Goal: Task Accomplishment & Management: Use online tool/utility

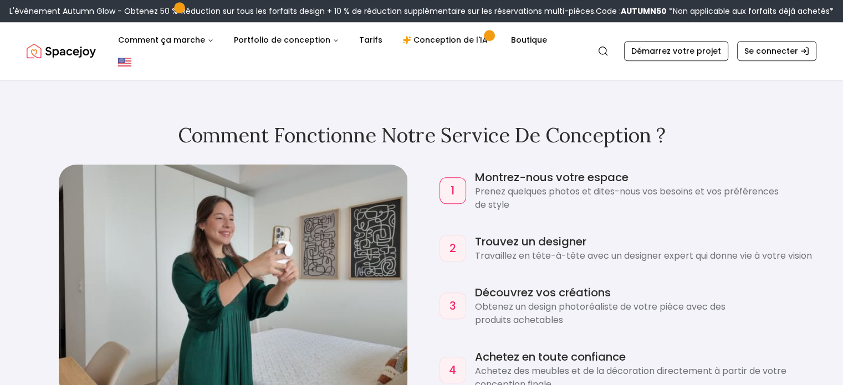
scroll to position [964, 0]
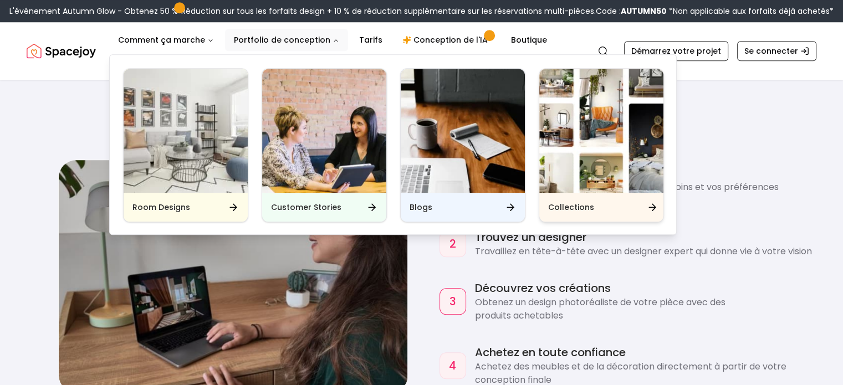
click at [624, 206] on div "Collections" at bounding box center [601, 207] width 124 height 29
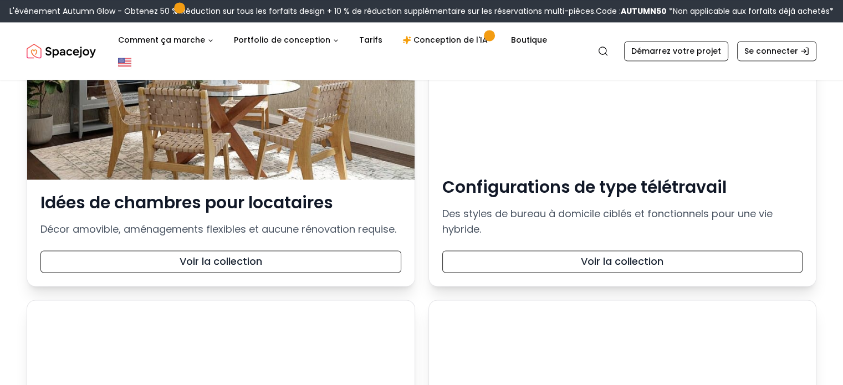
scroll to position [1773, 0]
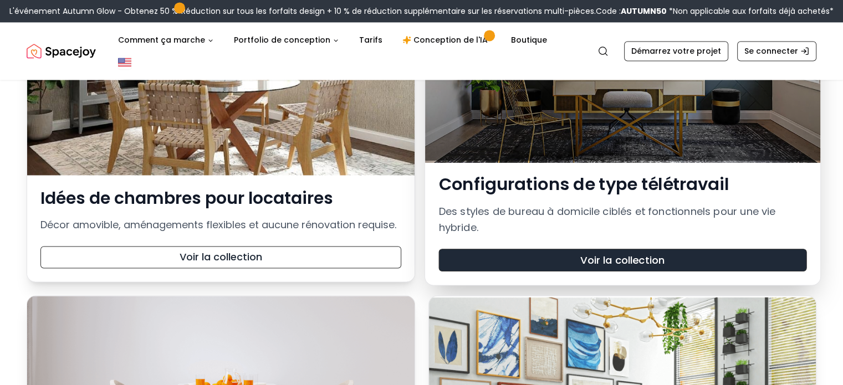
click at [635, 253] on font "Voir la collection" at bounding box center [622, 260] width 84 height 14
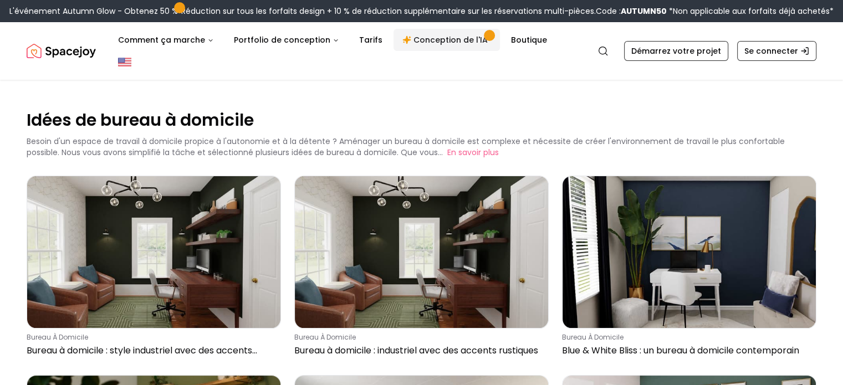
click at [452, 44] on font "Conception de l'IA" at bounding box center [450, 39] width 74 height 11
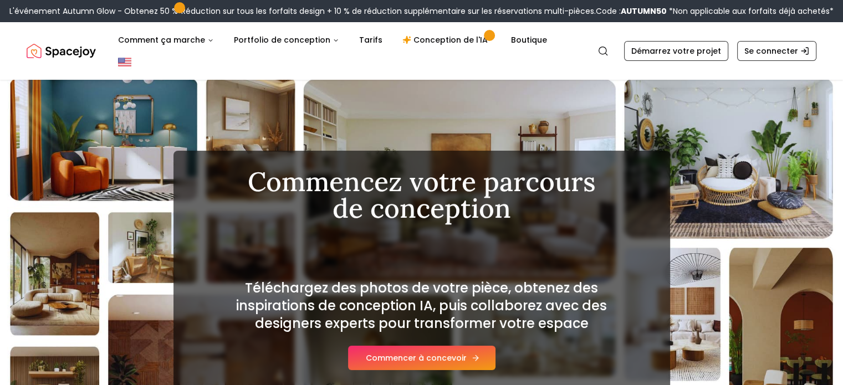
click at [427, 352] on font "Commencer à concevoir" at bounding box center [416, 357] width 101 height 11
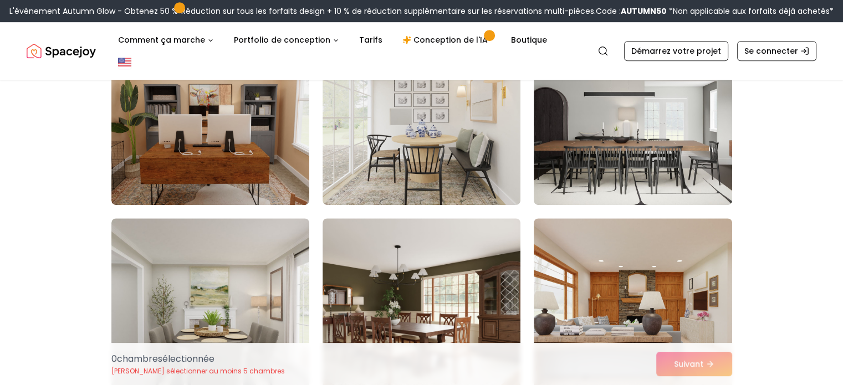
scroll to position [443, 0]
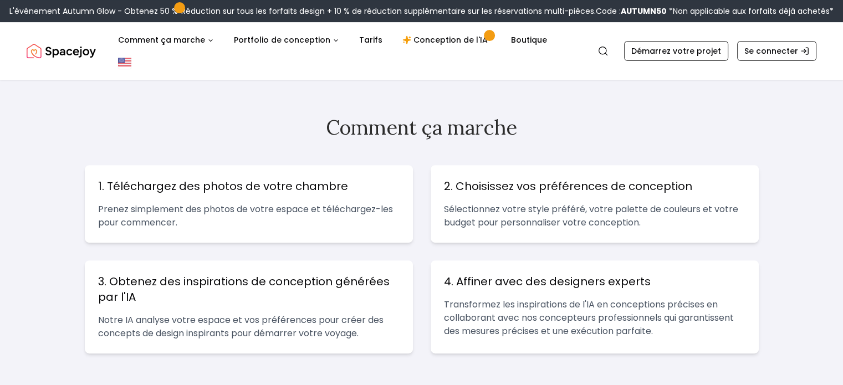
scroll to position [388, 0]
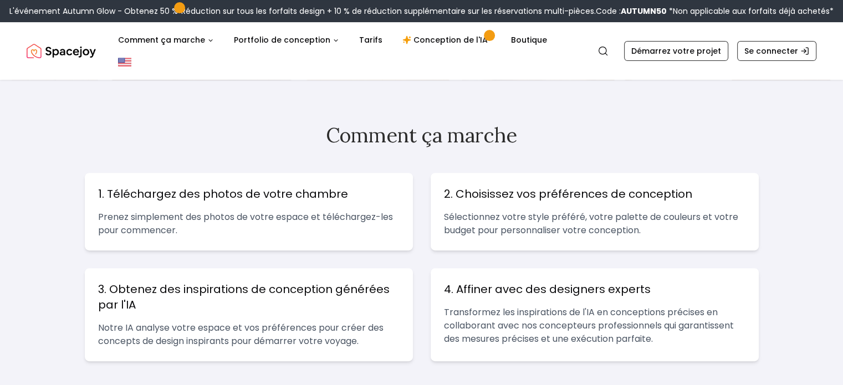
click at [199, 124] on h2 "Comment ça marche" at bounding box center [422, 135] width 674 height 22
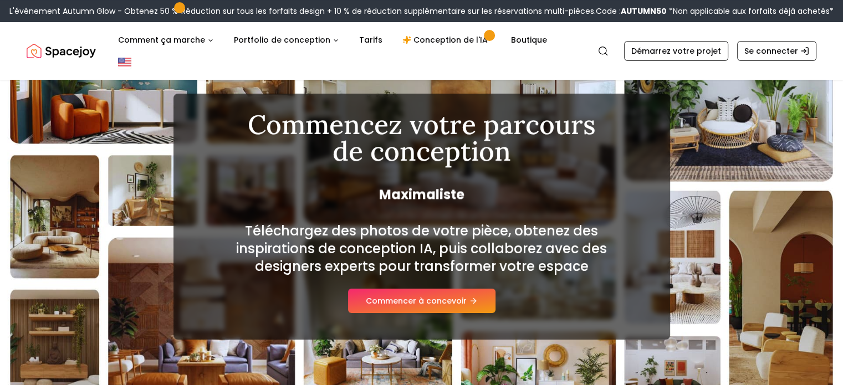
scroll to position [55, 0]
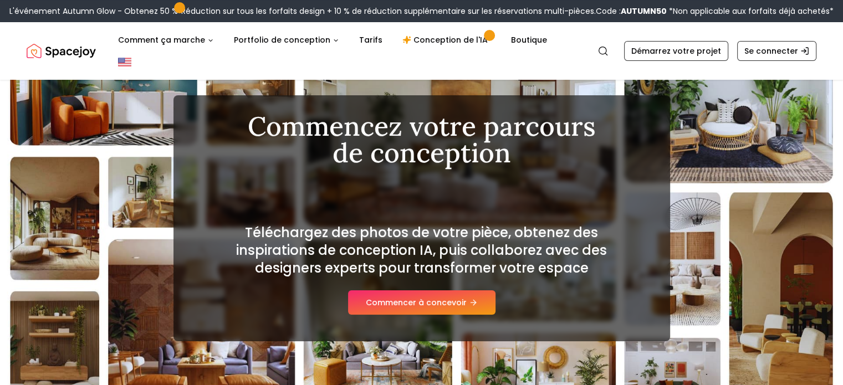
click at [80, 43] on img "Joie spatiale" at bounding box center [61, 51] width 69 height 22
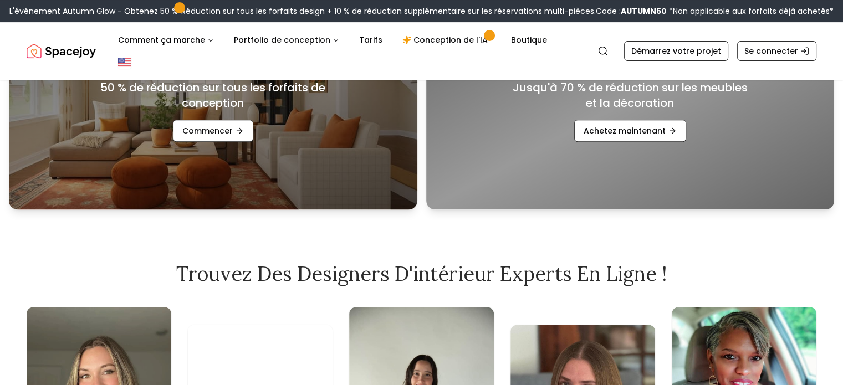
scroll to position [610, 0]
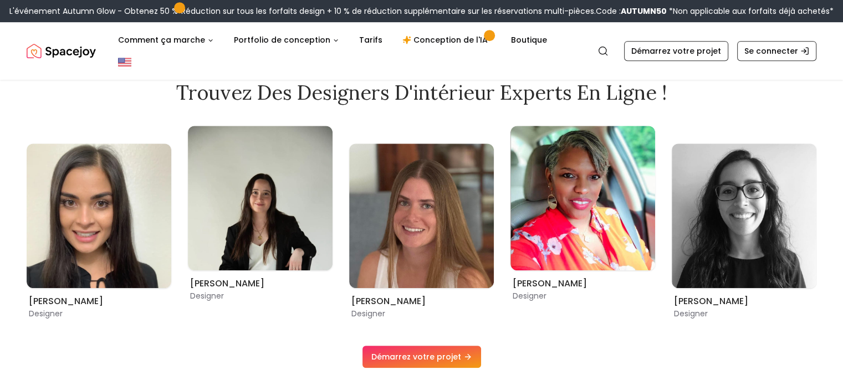
click at [452, 351] on font "Démarrez votre projet" at bounding box center [416, 356] width 90 height 11
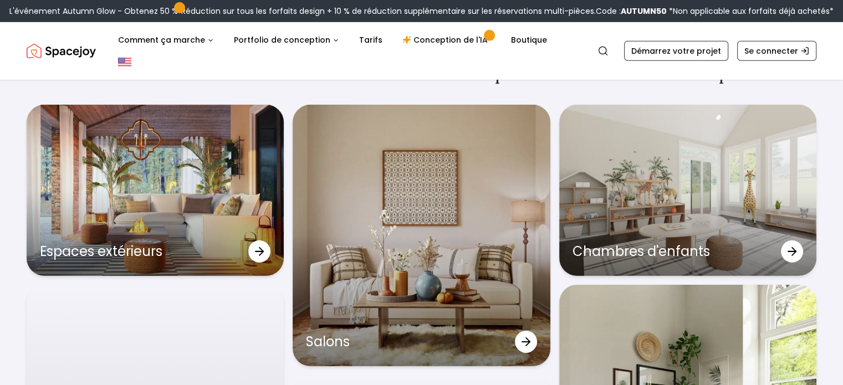
scroll to position [3386, 0]
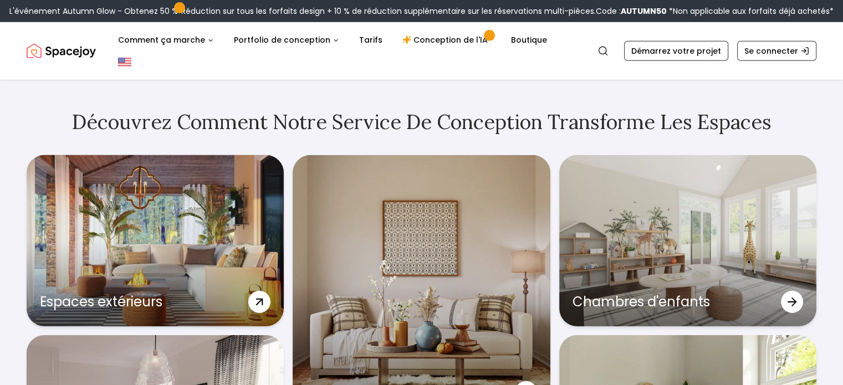
click at [259, 296] on icon at bounding box center [261, 300] width 9 height 9
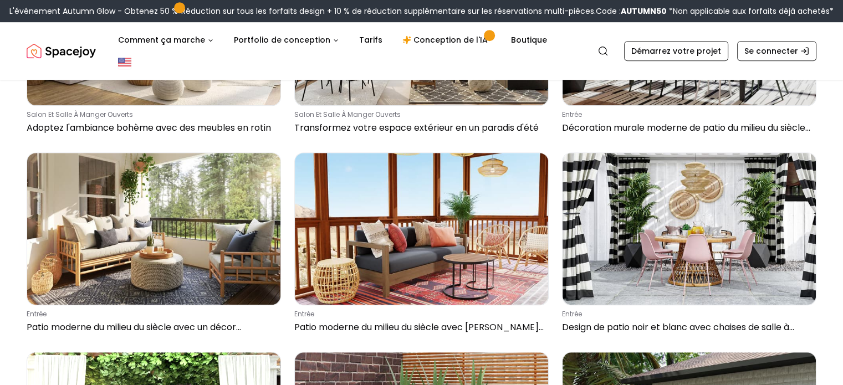
scroll to position [603, 0]
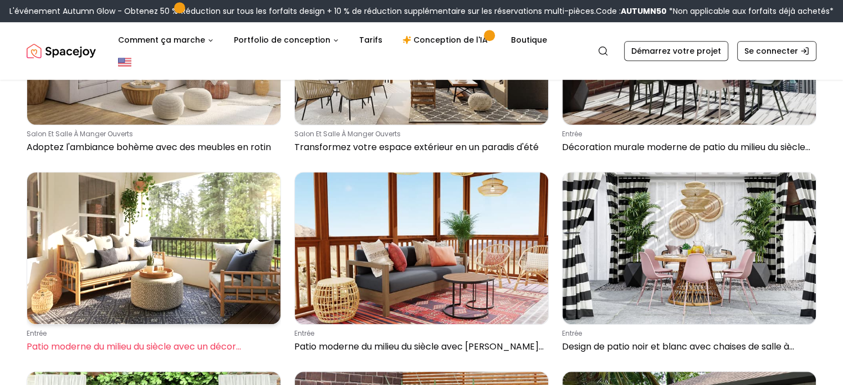
click at [177, 198] on img at bounding box center [153, 248] width 253 height 152
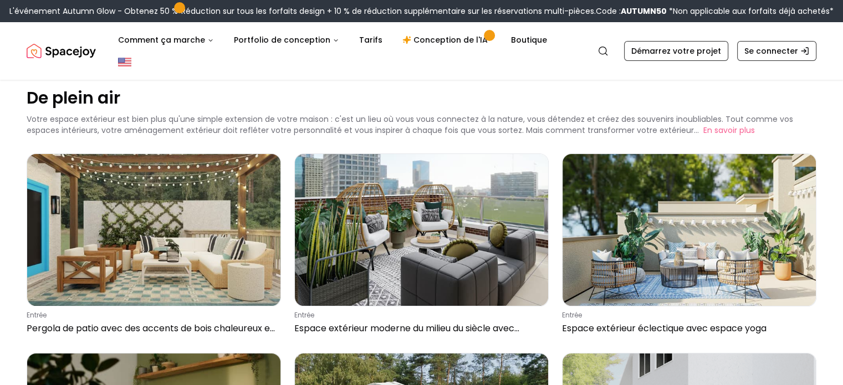
scroll to position [0, 0]
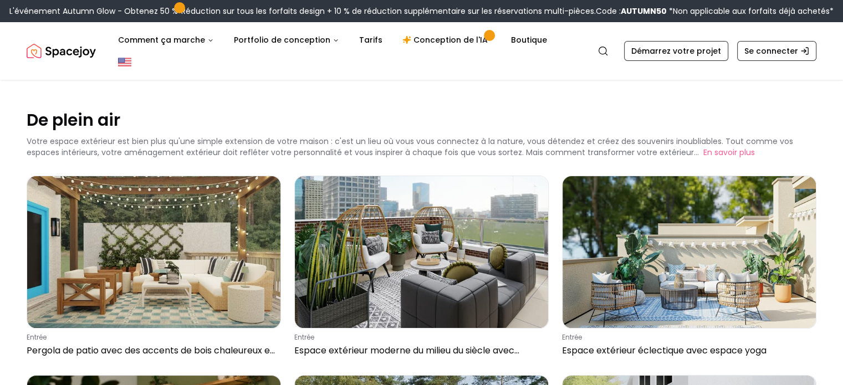
click at [81, 40] on img "Joie spatiale" at bounding box center [61, 51] width 69 height 22
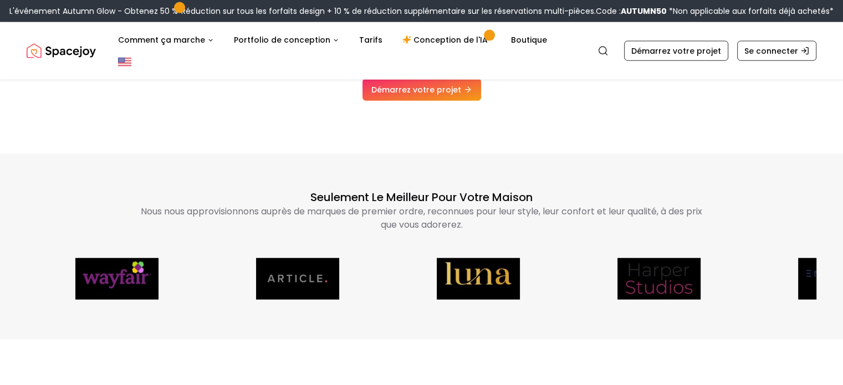
scroll to position [2582, 0]
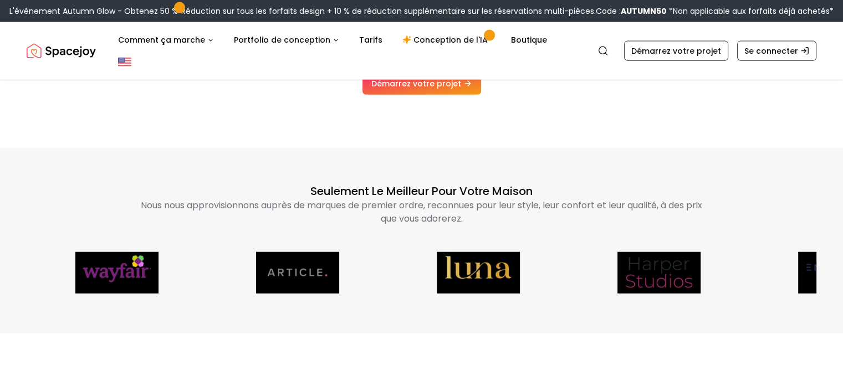
click at [532, 259] on img at bounding box center [573, 273] width 83 height 42
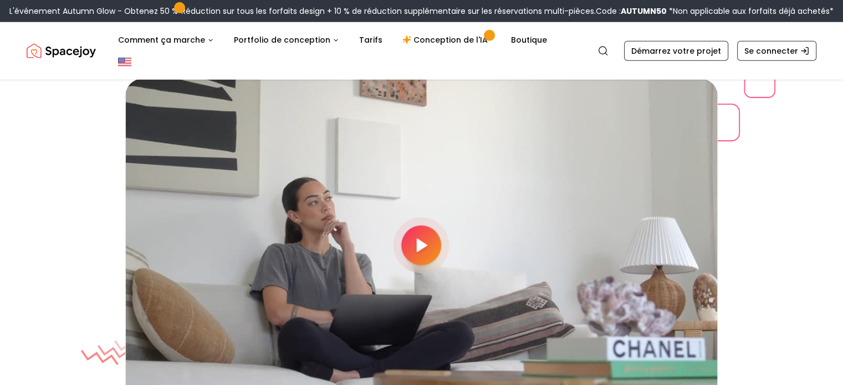
scroll to position [2914, 0]
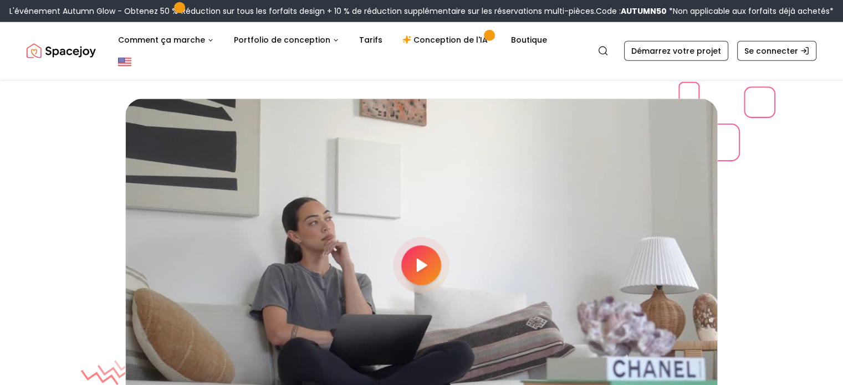
drag, startPoint x: 747, startPoint y: 104, endPoint x: 762, endPoint y: 123, distance: 24.5
click at [762, 125] on div at bounding box center [704, 129] width 142 height 95
drag, startPoint x: 762, startPoint y: 88, endPoint x: 764, endPoint y: 101, distance: 12.9
click at [769, 115] on div at bounding box center [704, 129] width 142 height 95
click at [765, 105] on div at bounding box center [704, 129] width 142 height 95
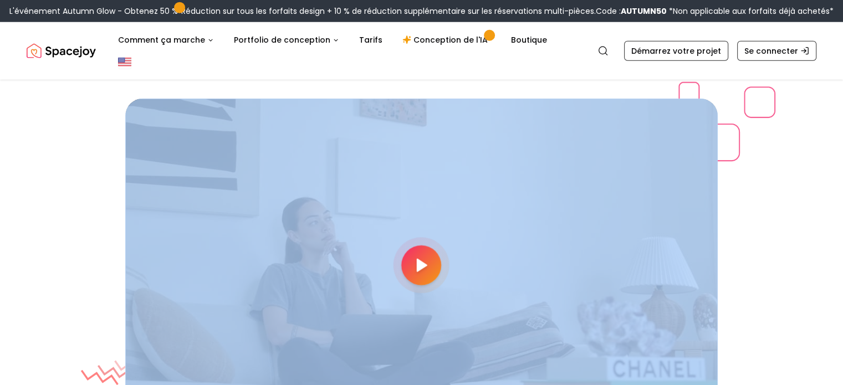
drag, startPoint x: 765, startPoint y: 105, endPoint x: 780, endPoint y: 144, distance: 41.3
click at [780, 144] on div "Regardez comment fonctionne Spacejoy Démarrez votre projet" at bounding box center [421, 265] width 843 height 423
click at [828, 181] on div "Regardez comment fonctionne Spacejoy Démarrez votre projet" at bounding box center [421, 265] width 843 height 423
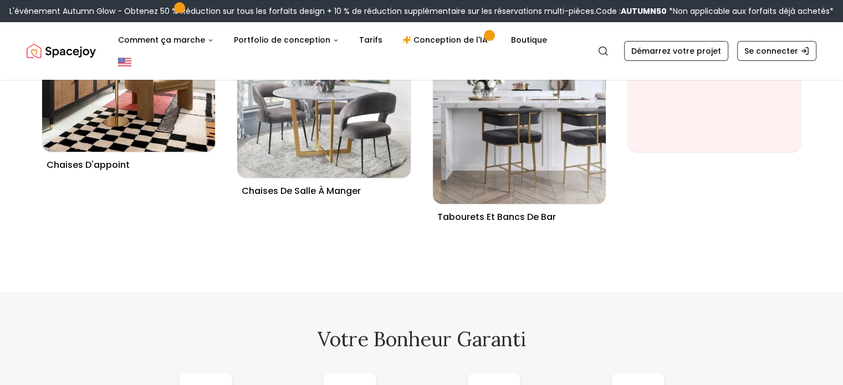
scroll to position [4089, 0]
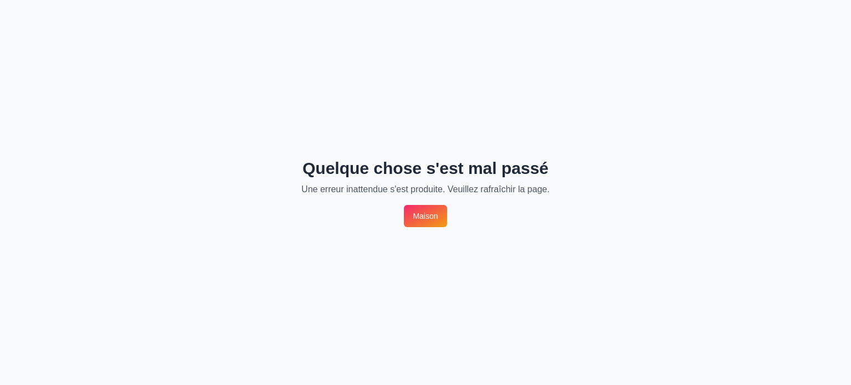
click at [431, 207] on link "Maison" at bounding box center [425, 216] width 43 height 22
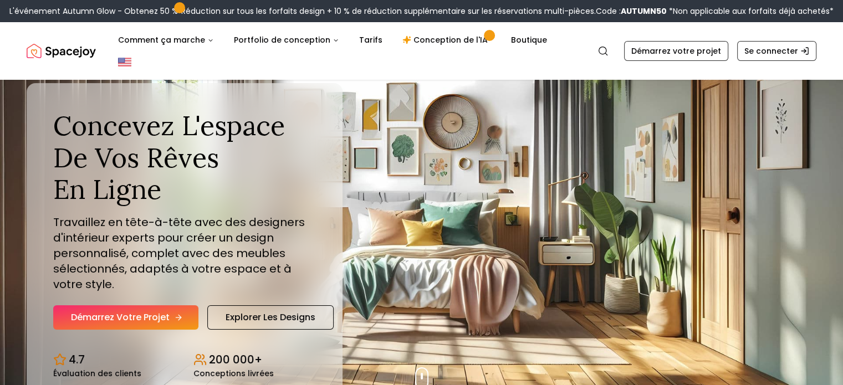
click at [149, 311] on font "Démarrez votre projet" at bounding box center [120, 317] width 99 height 13
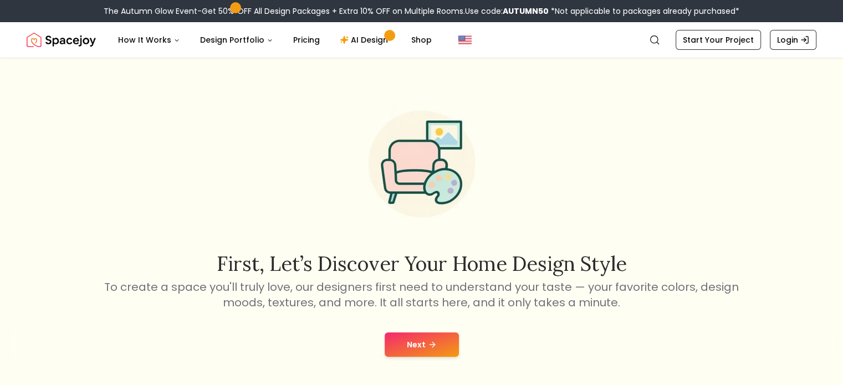
click at [598, 216] on div "First, let’s discover your home design style To create a space you'll truly lov…" at bounding box center [422, 201] width 638 height 217
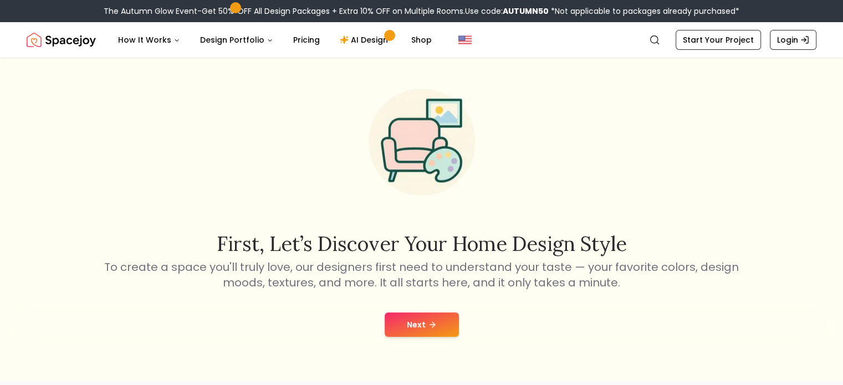
scroll to position [111, 0]
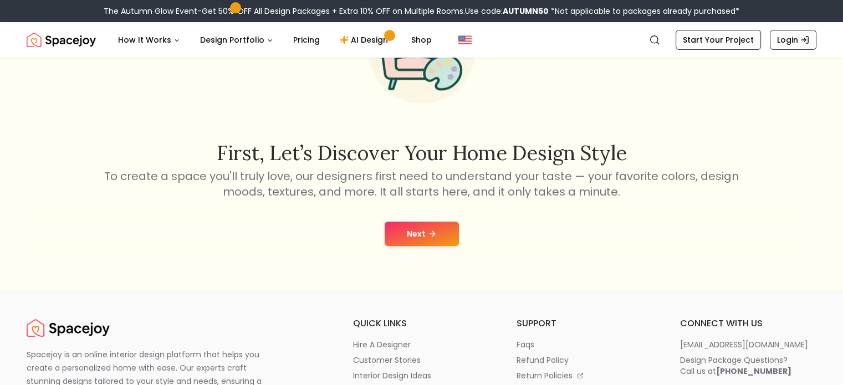
click at [438, 232] on button "Next" at bounding box center [422, 234] width 74 height 24
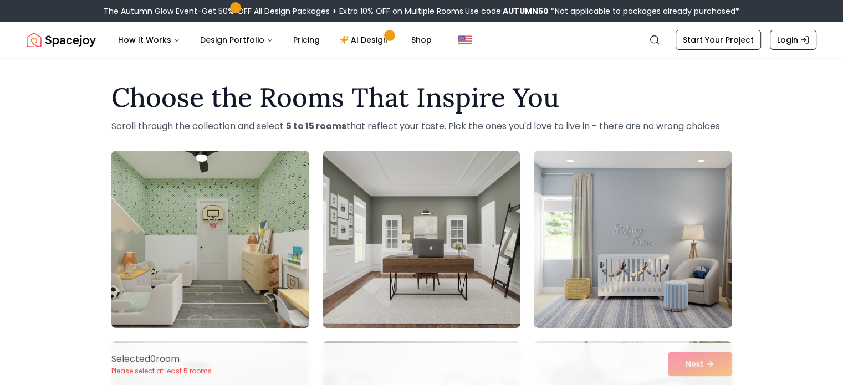
drag, startPoint x: 833, startPoint y: 106, endPoint x: 130, endPoint y: 182, distance: 707.3
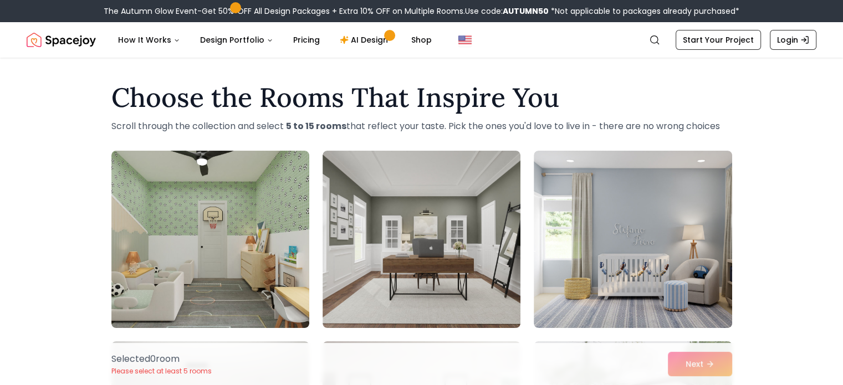
click at [62, 42] on img "Spacejoy" at bounding box center [61, 40] width 69 height 22
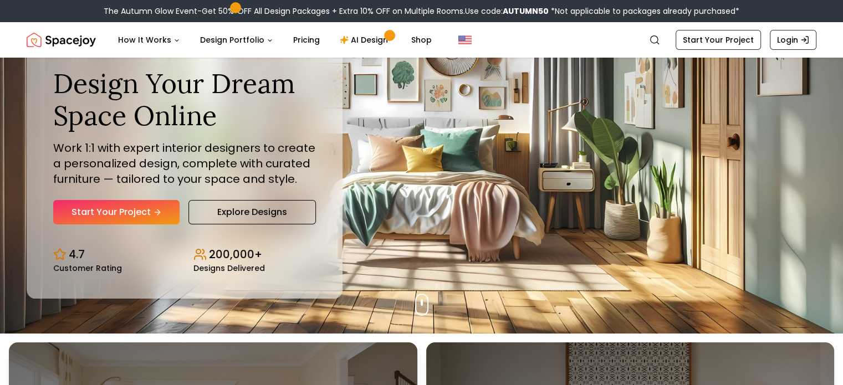
scroll to position [55, 0]
